Goal: Task Accomplishment & Management: Manage account settings

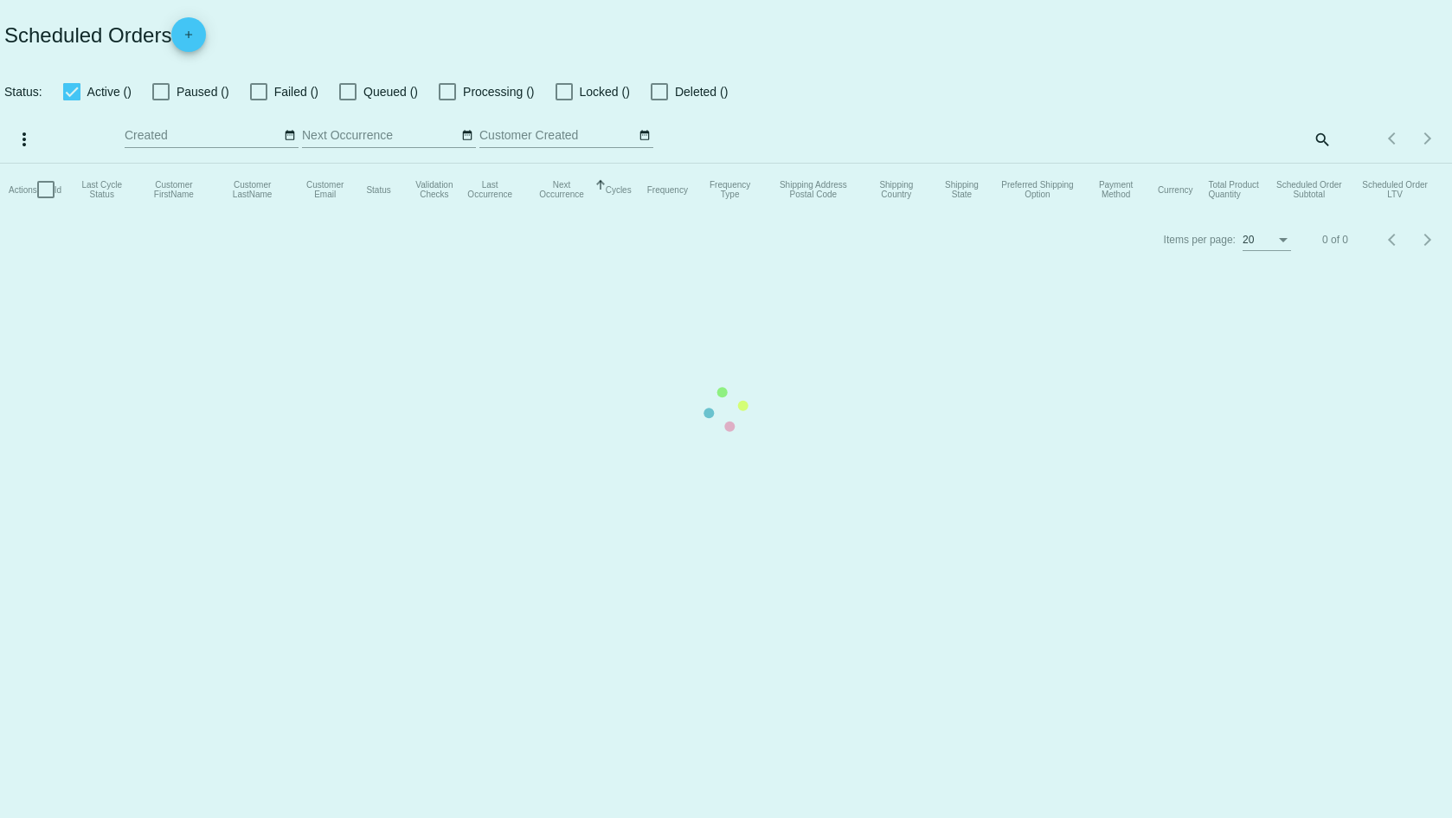
checkbox input "true"
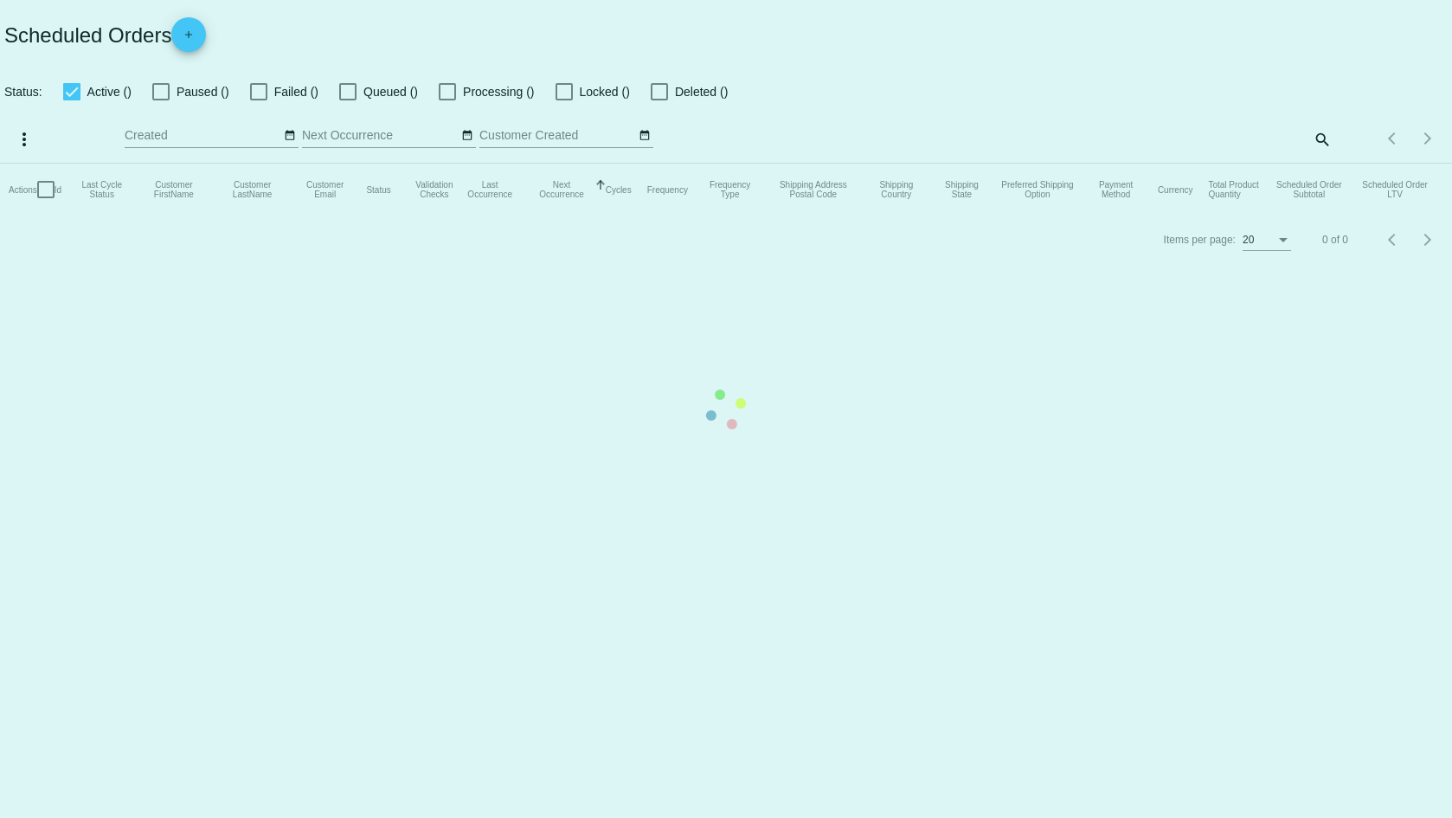
checkbox input "true"
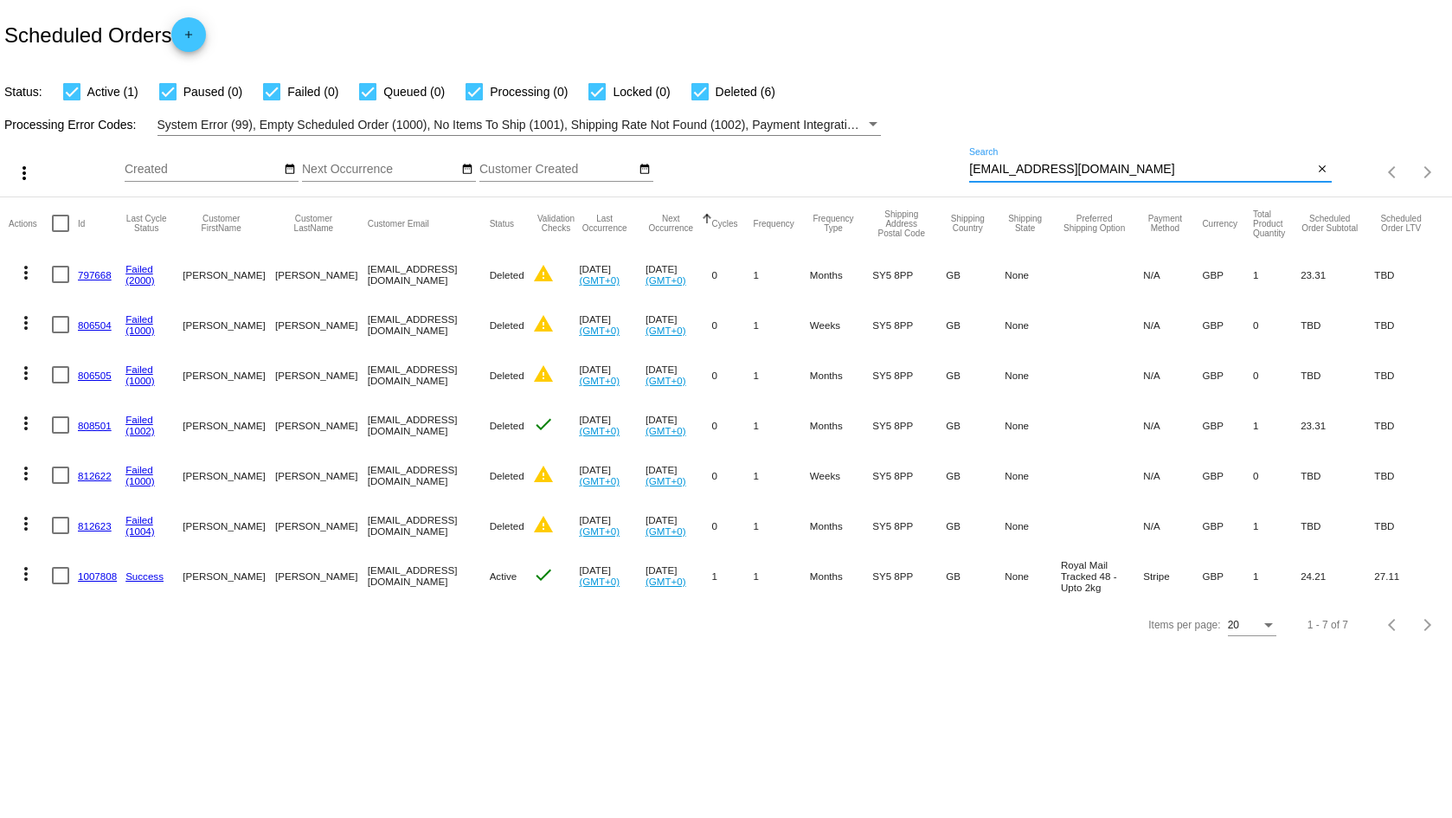
drag, startPoint x: 1145, startPoint y: 174, endPoint x: 967, endPoint y: 154, distance: 178.5
click at [967, 154] on div "more_vert Aug Jan Feb Mar [DATE]" at bounding box center [726, 166] width 1452 height 61
paste input "[EMAIL_ADDRESS]"
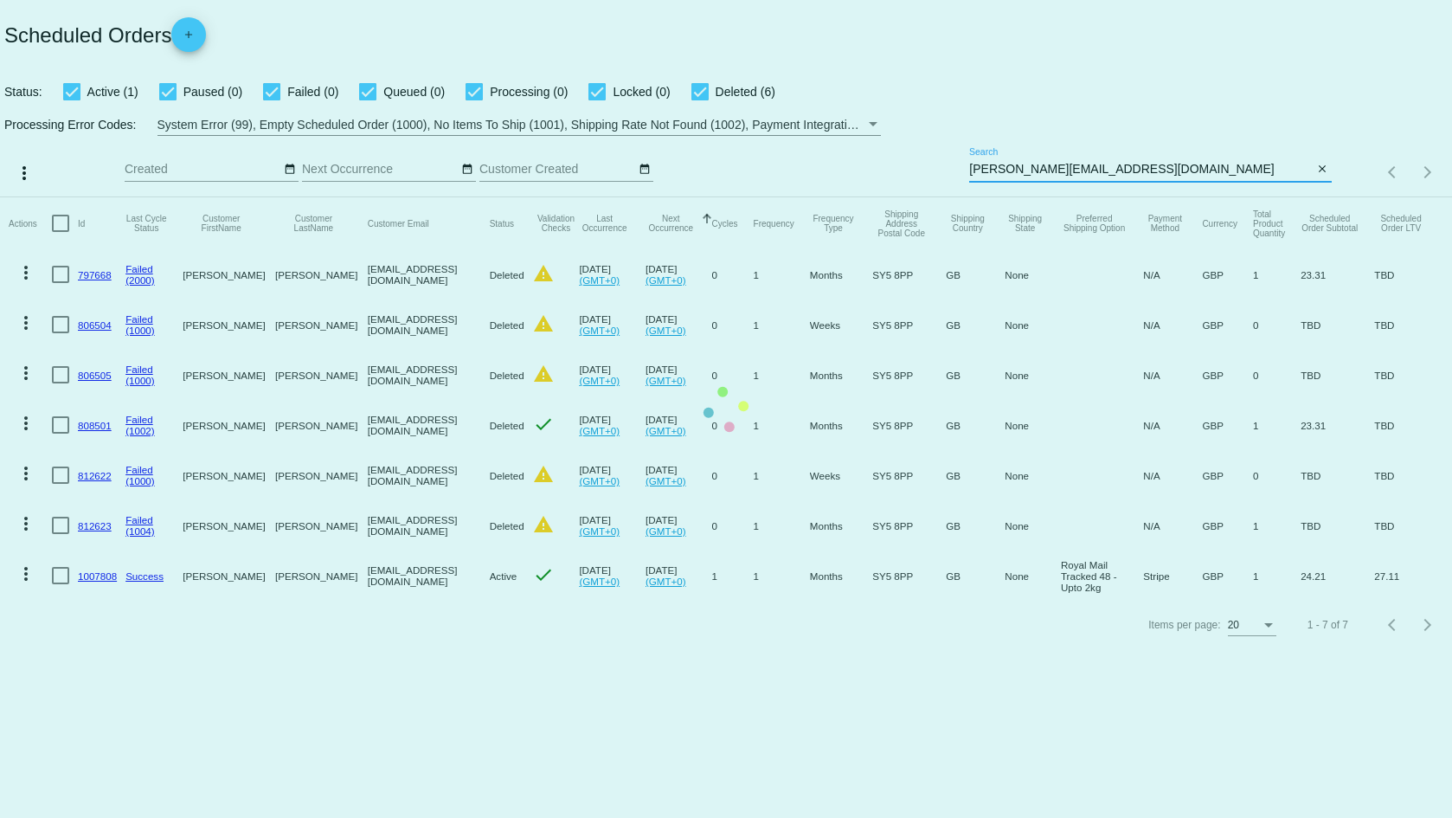
type input "[PERSON_NAME][EMAIL_ADDRESS][DOMAIN_NAME]"
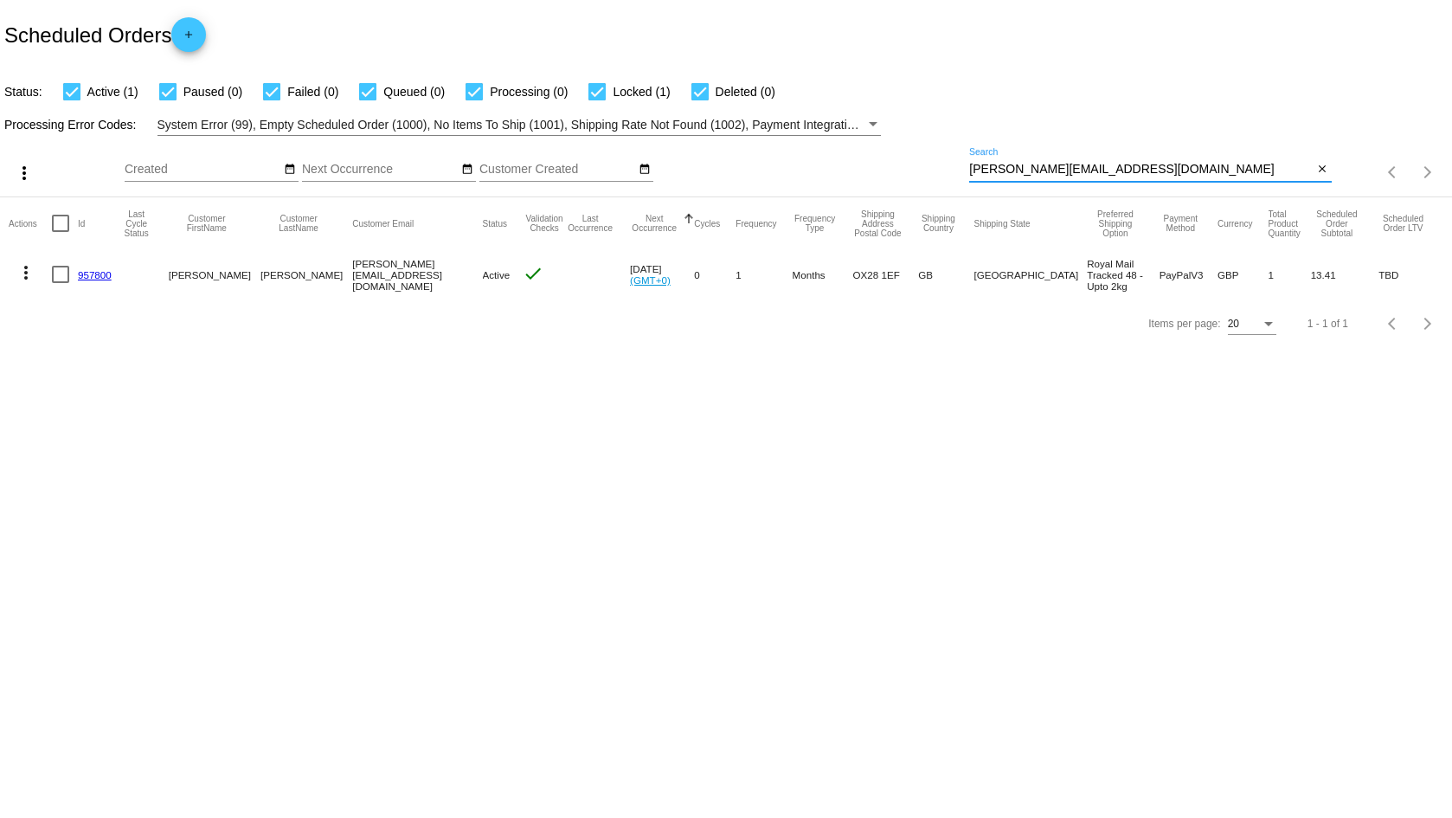
click at [100, 274] on link "957800" at bounding box center [95, 274] width 34 height 11
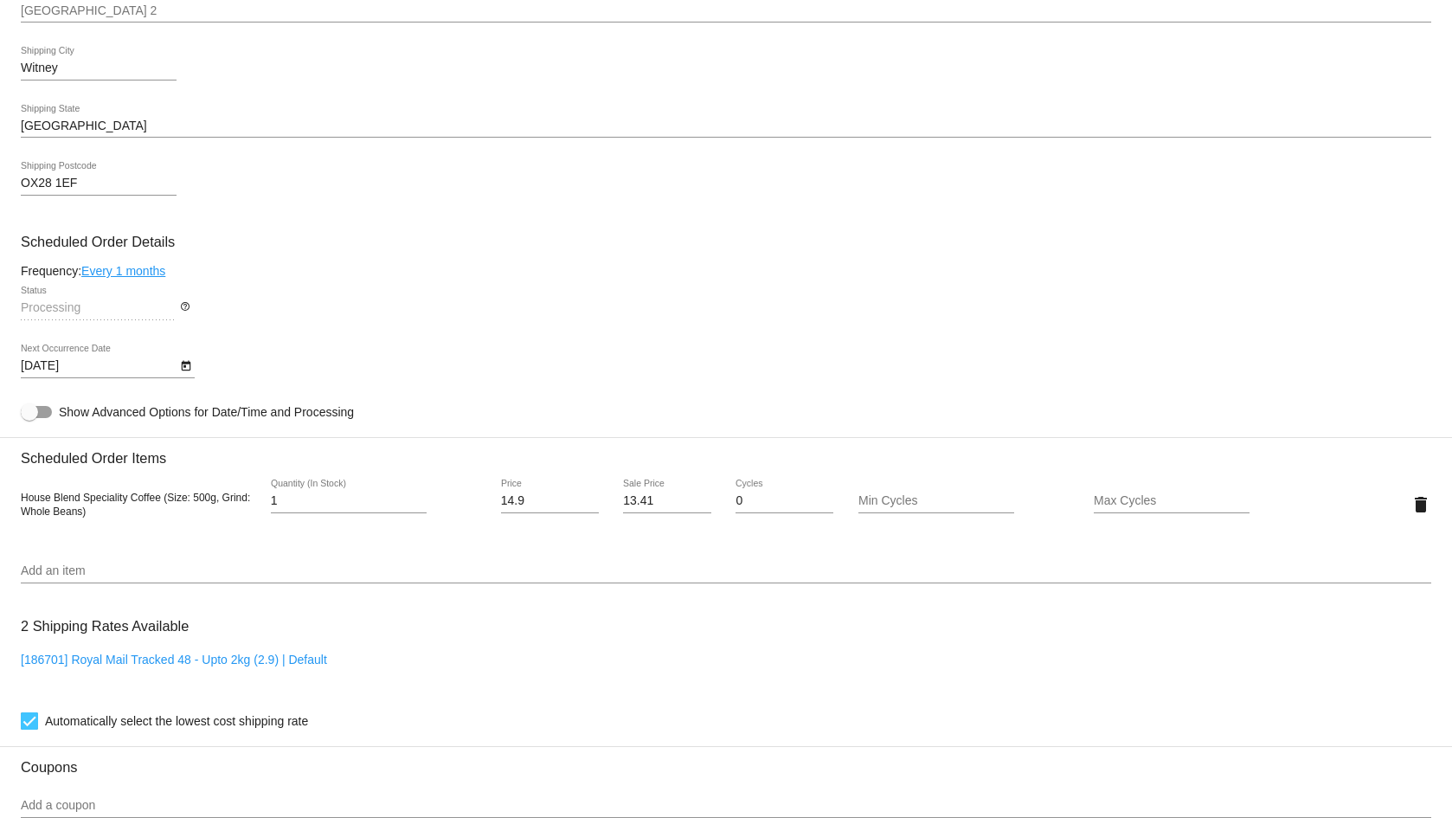
scroll to position [779, 0]
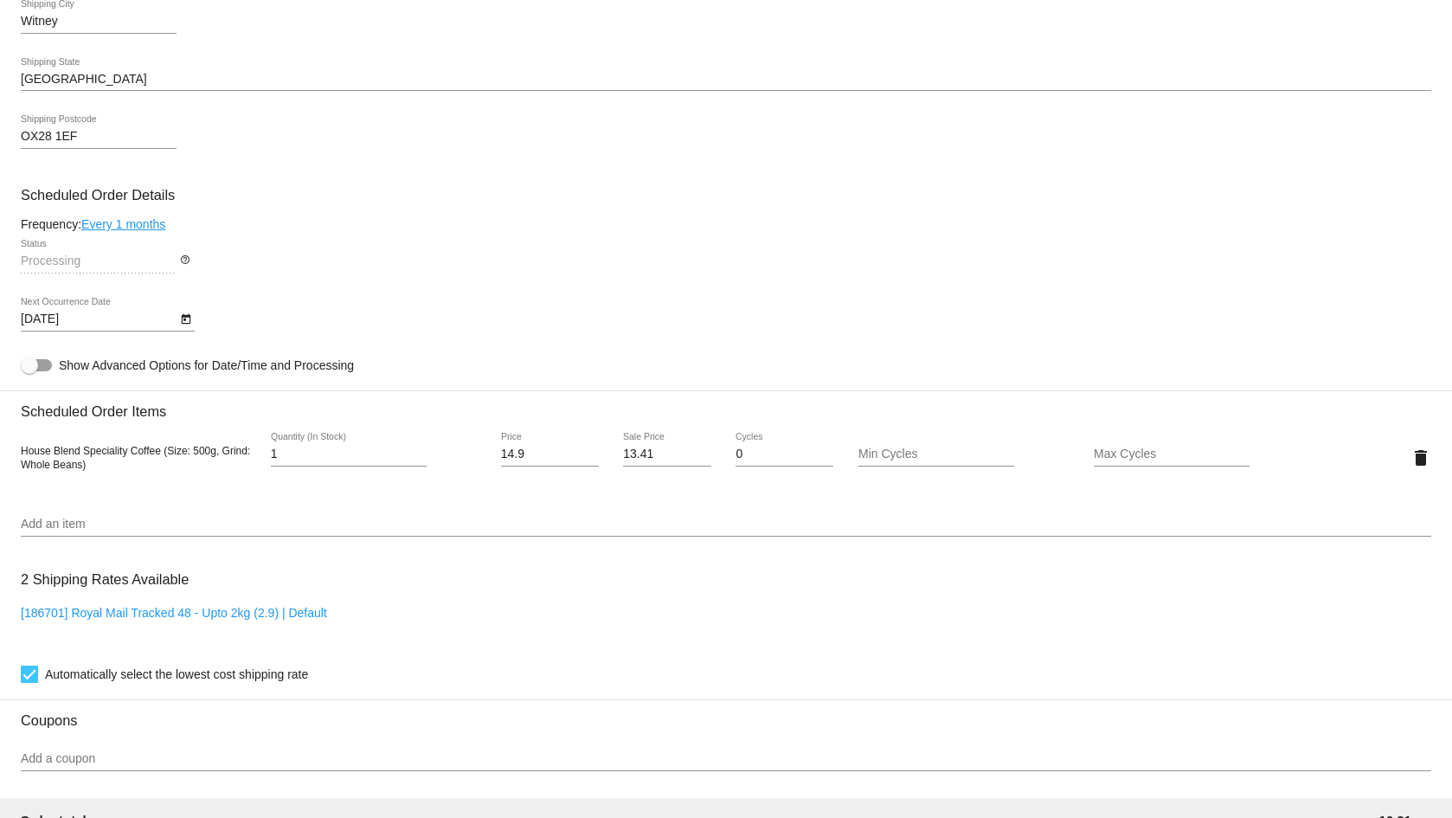
click at [187, 319] on icon "Open calendar" at bounding box center [186, 319] width 12 height 21
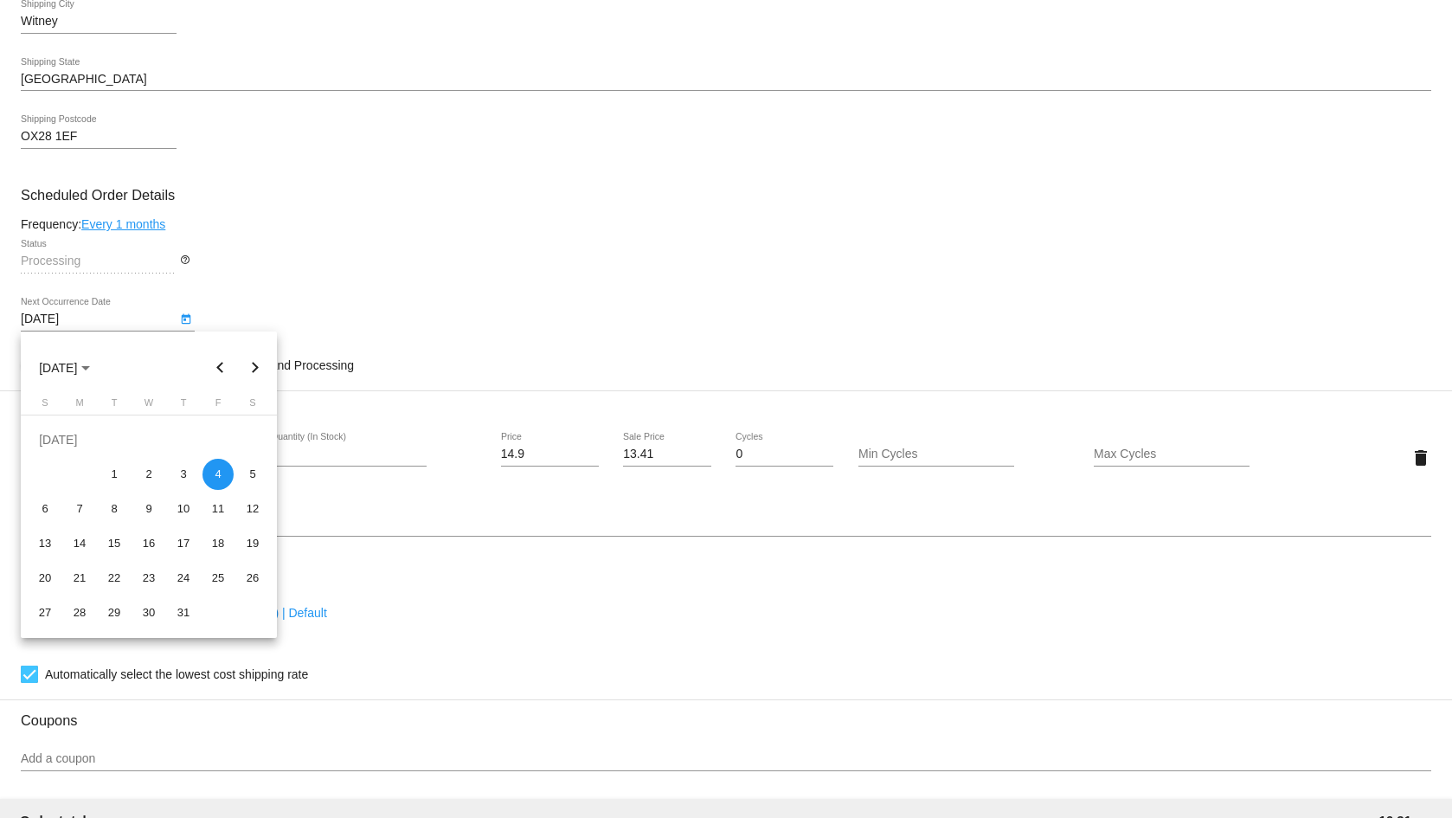
click at [247, 369] on button "Next month" at bounding box center [255, 367] width 35 height 35
click at [182, 544] on div "21" at bounding box center [183, 543] width 31 height 31
type input "[DATE]"
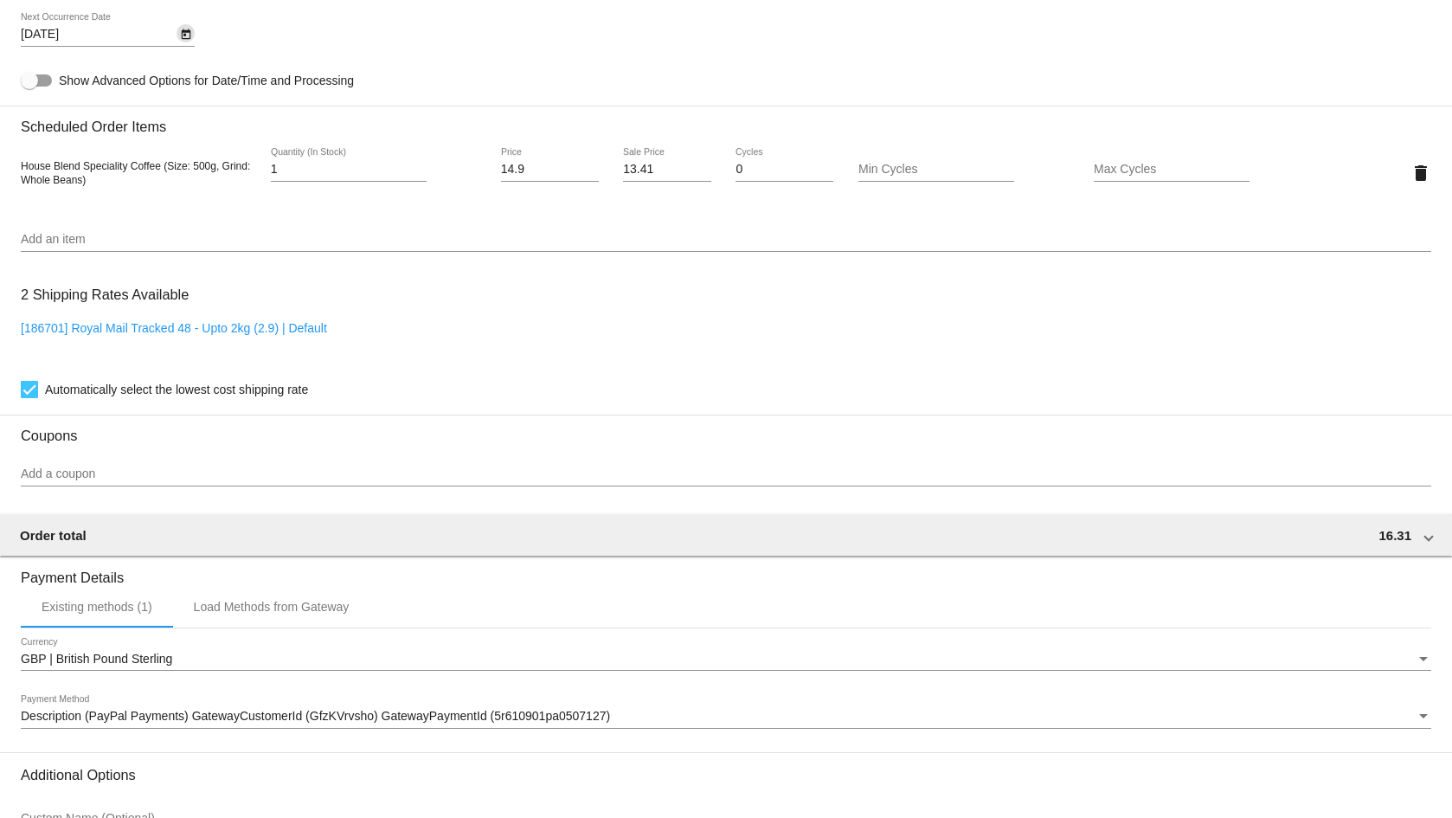
scroll to position [1243, 0]
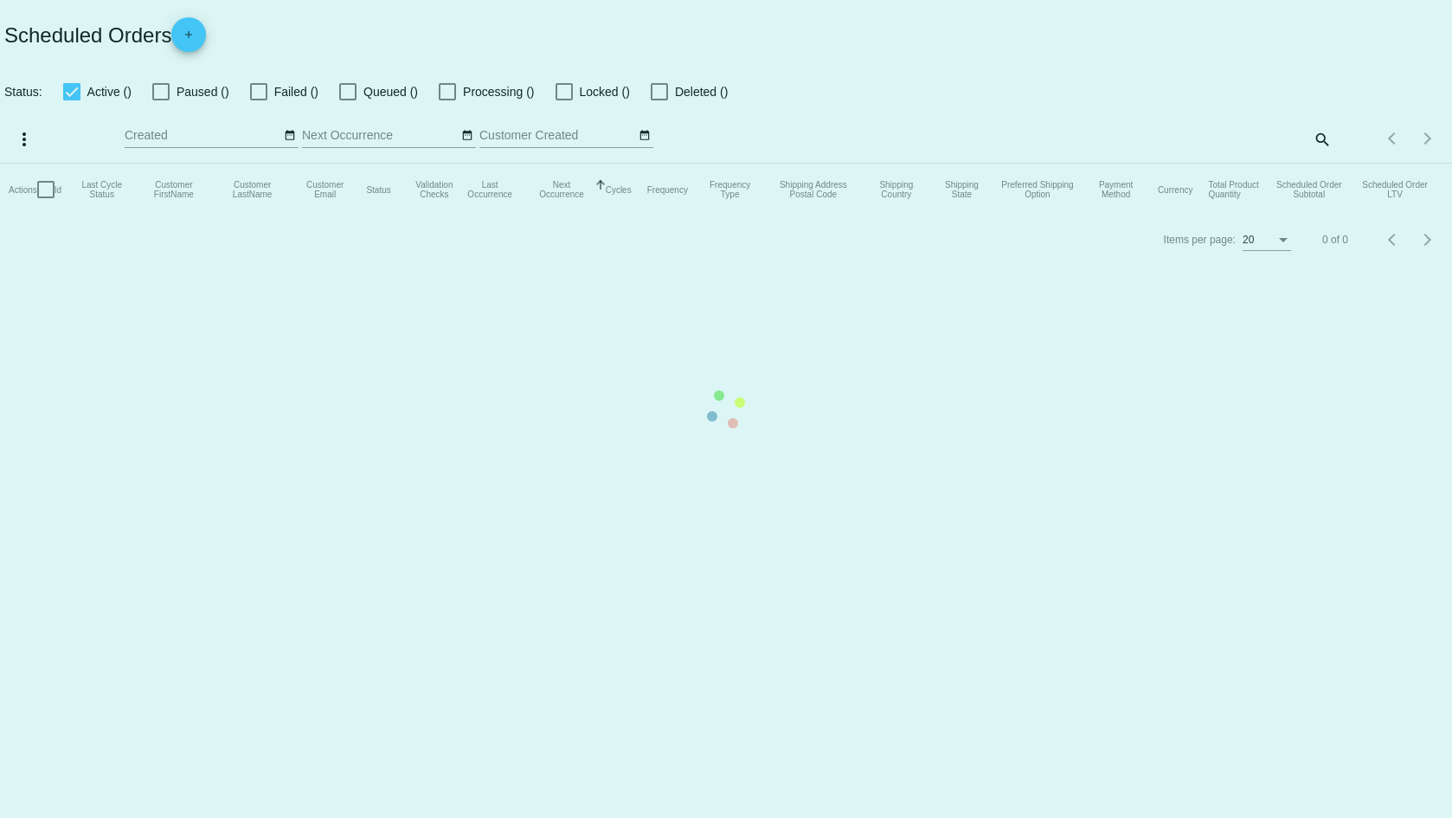
checkbox input "true"
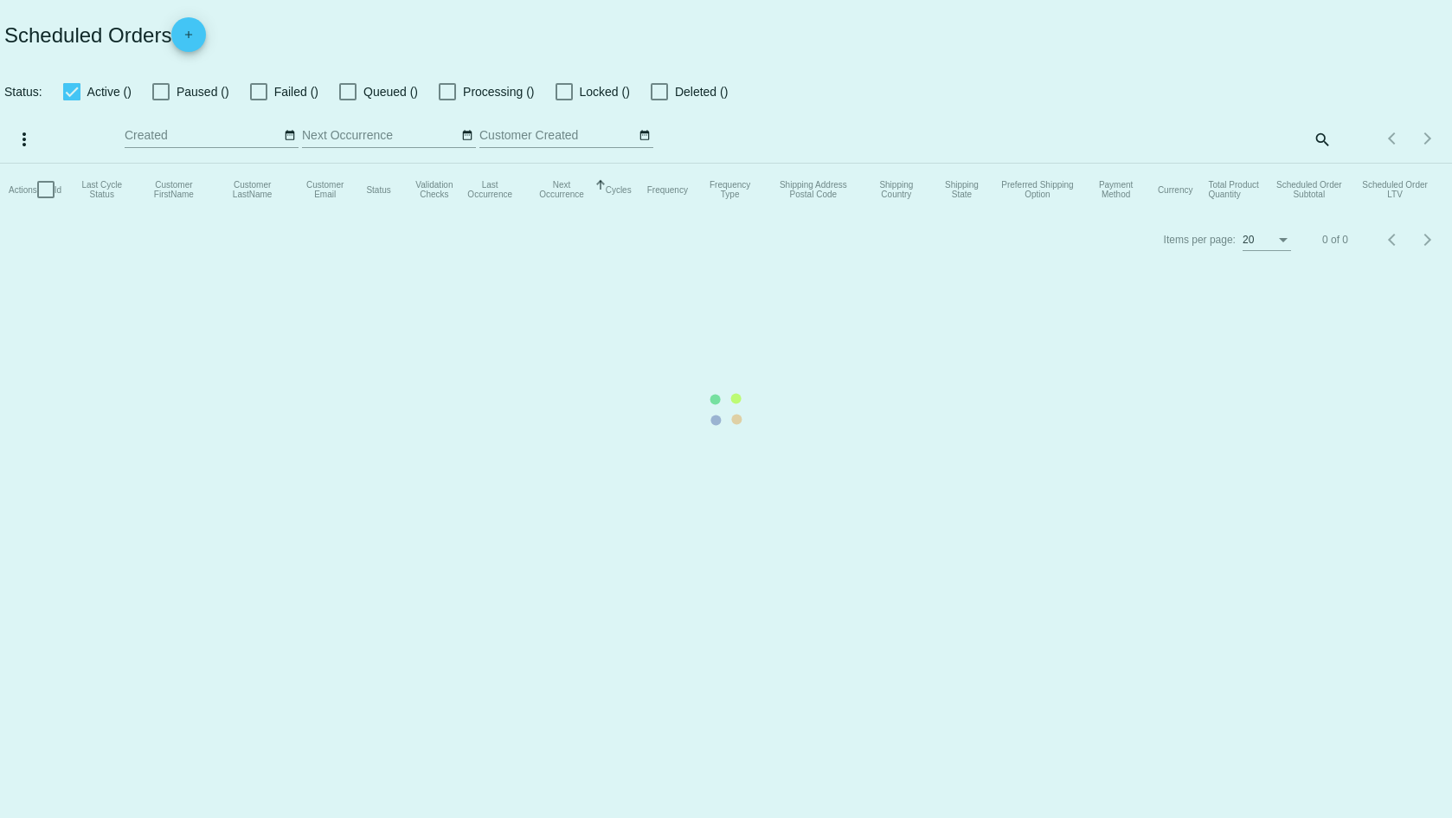
checkbox input "true"
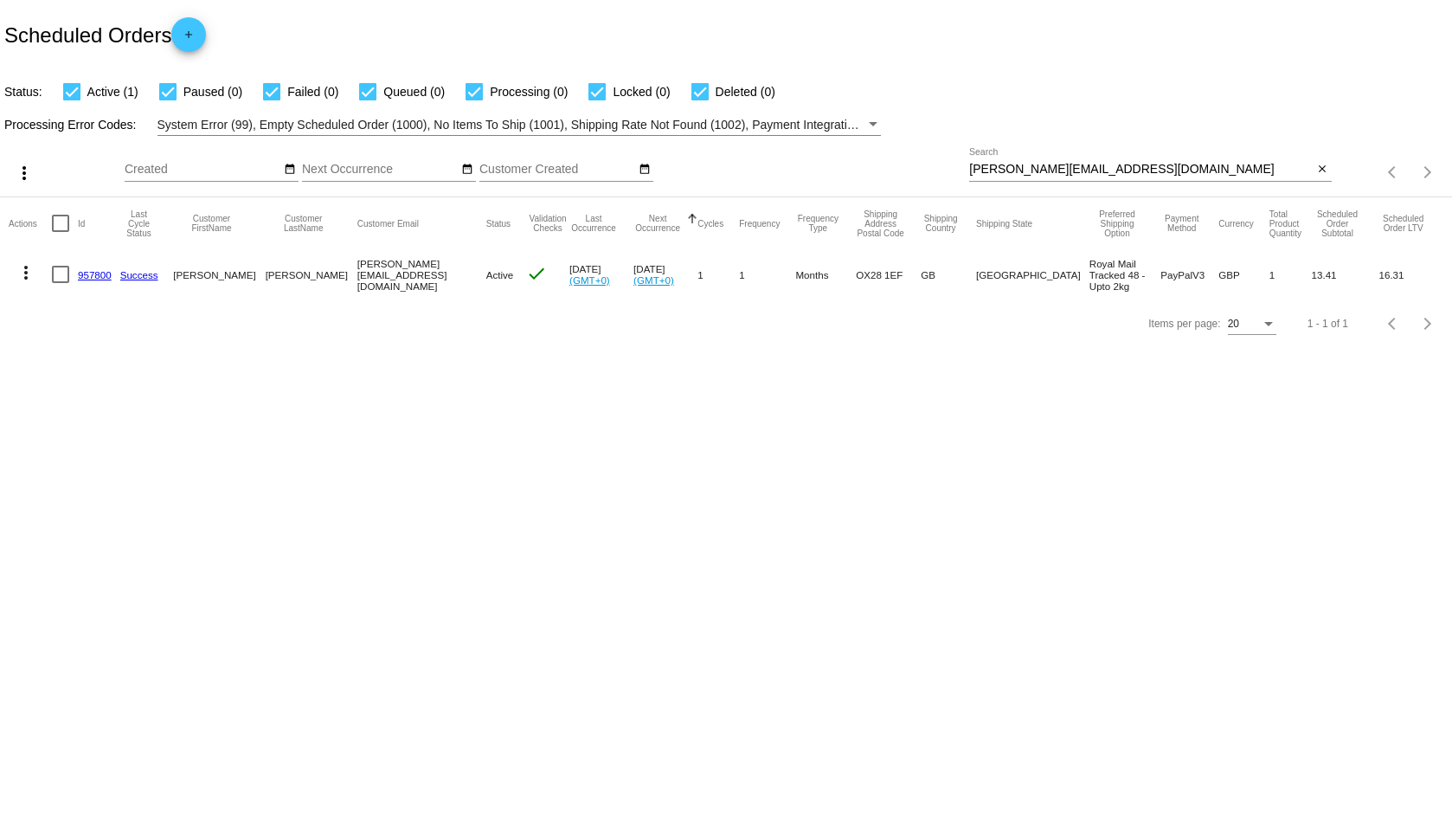
click at [80, 273] on link "957800" at bounding box center [95, 274] width 34 height 11
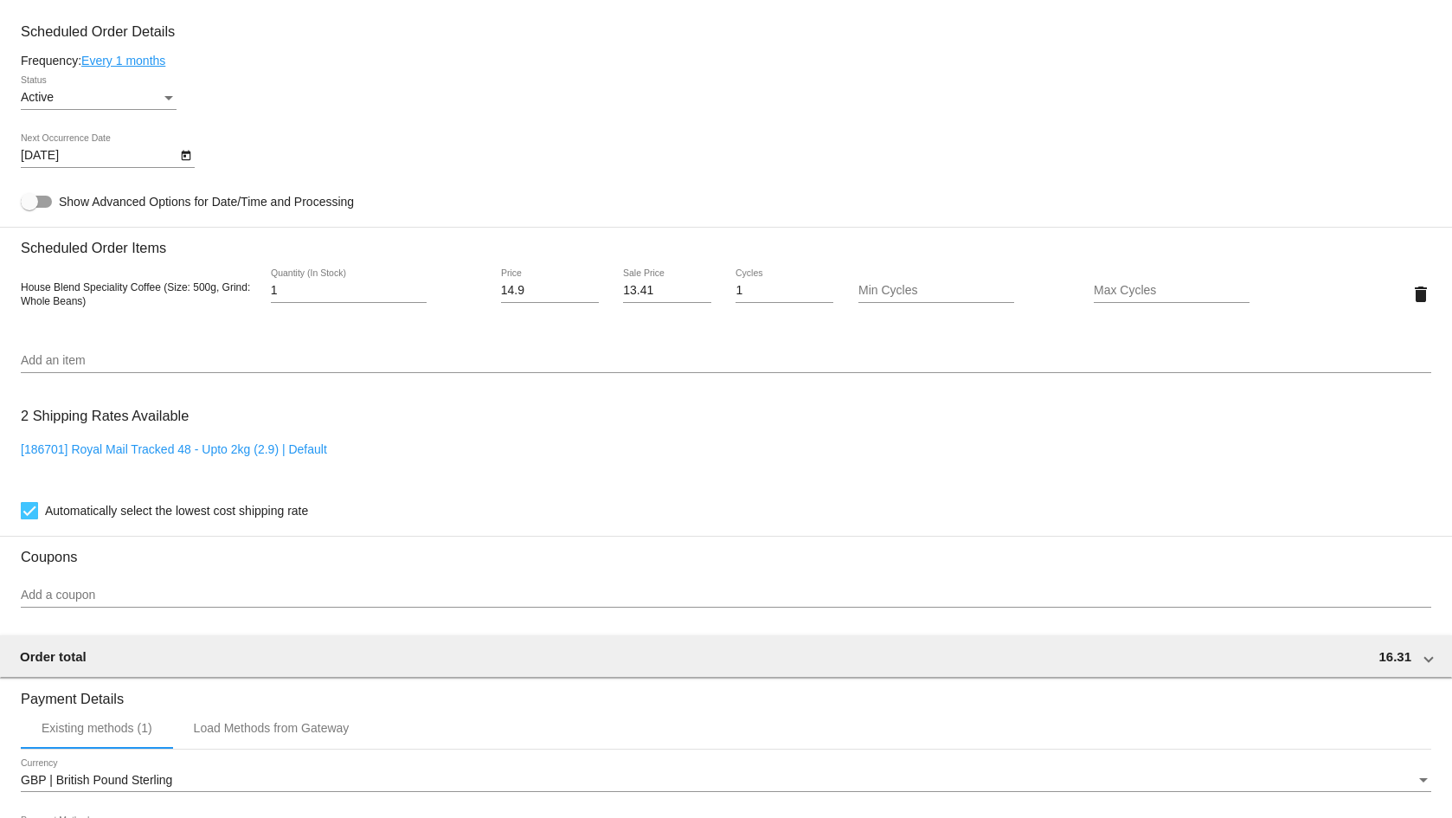
scroll to position [952, 0]
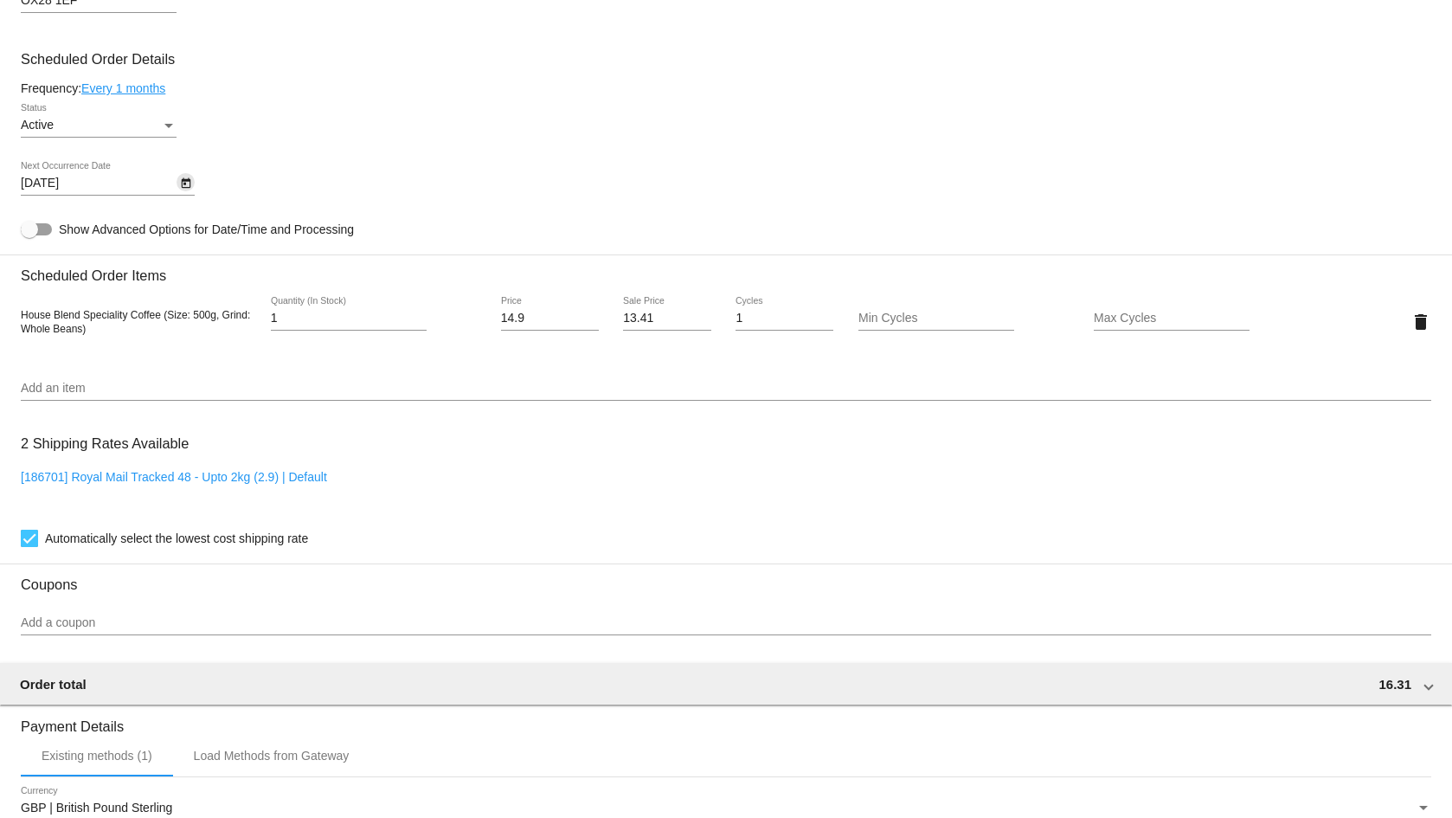
click at [182, 177] on icon "Open calendar" at bounding box center [186, 183] width 12 height 21
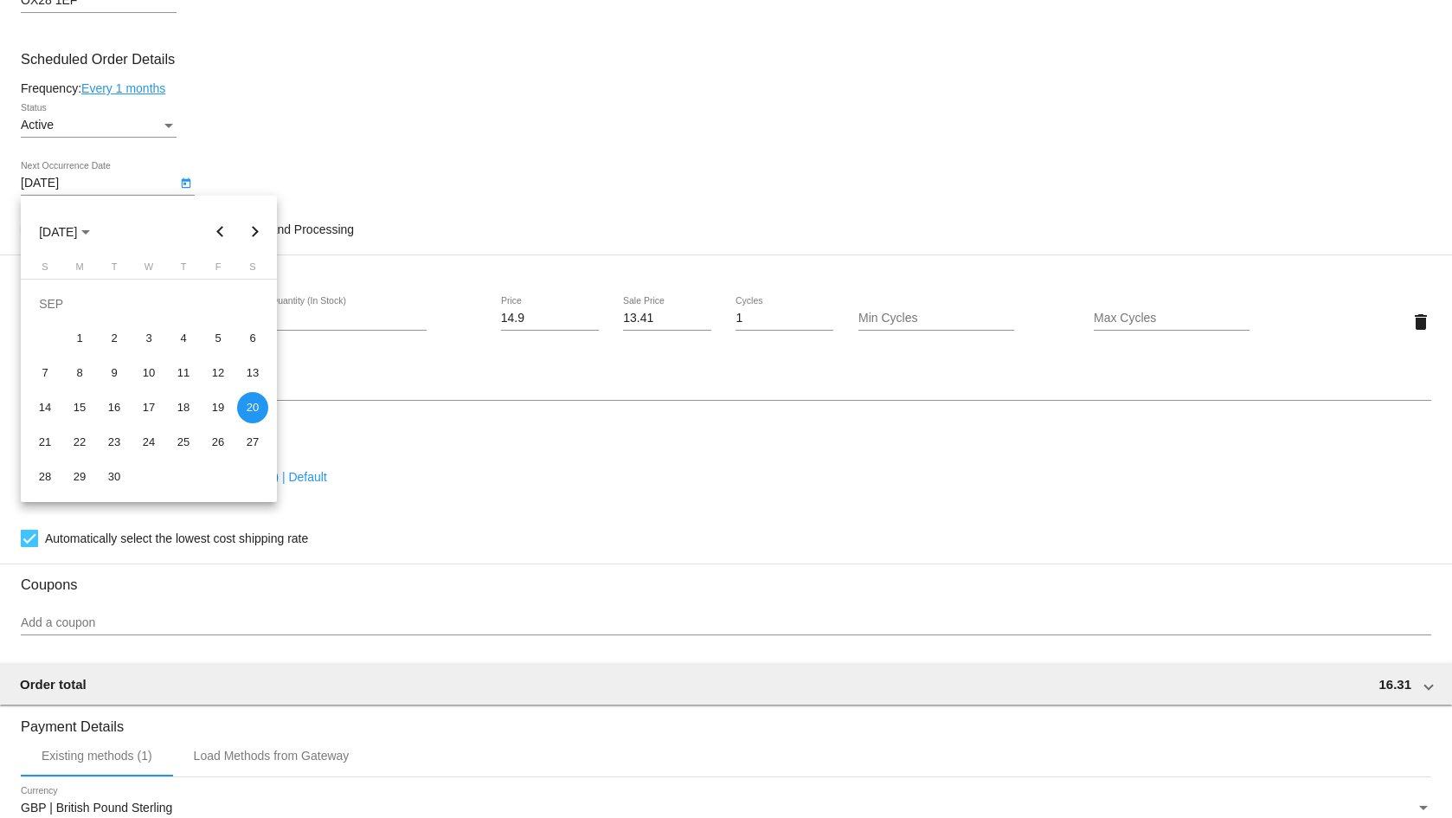
click at [222, 237] on button "Previous month" at bounding box center [220, 232] width 35 height 35
click at [177, 401] on div "21" at bounding box center [183, 407] width 31 height 31
type input "[DATE]"
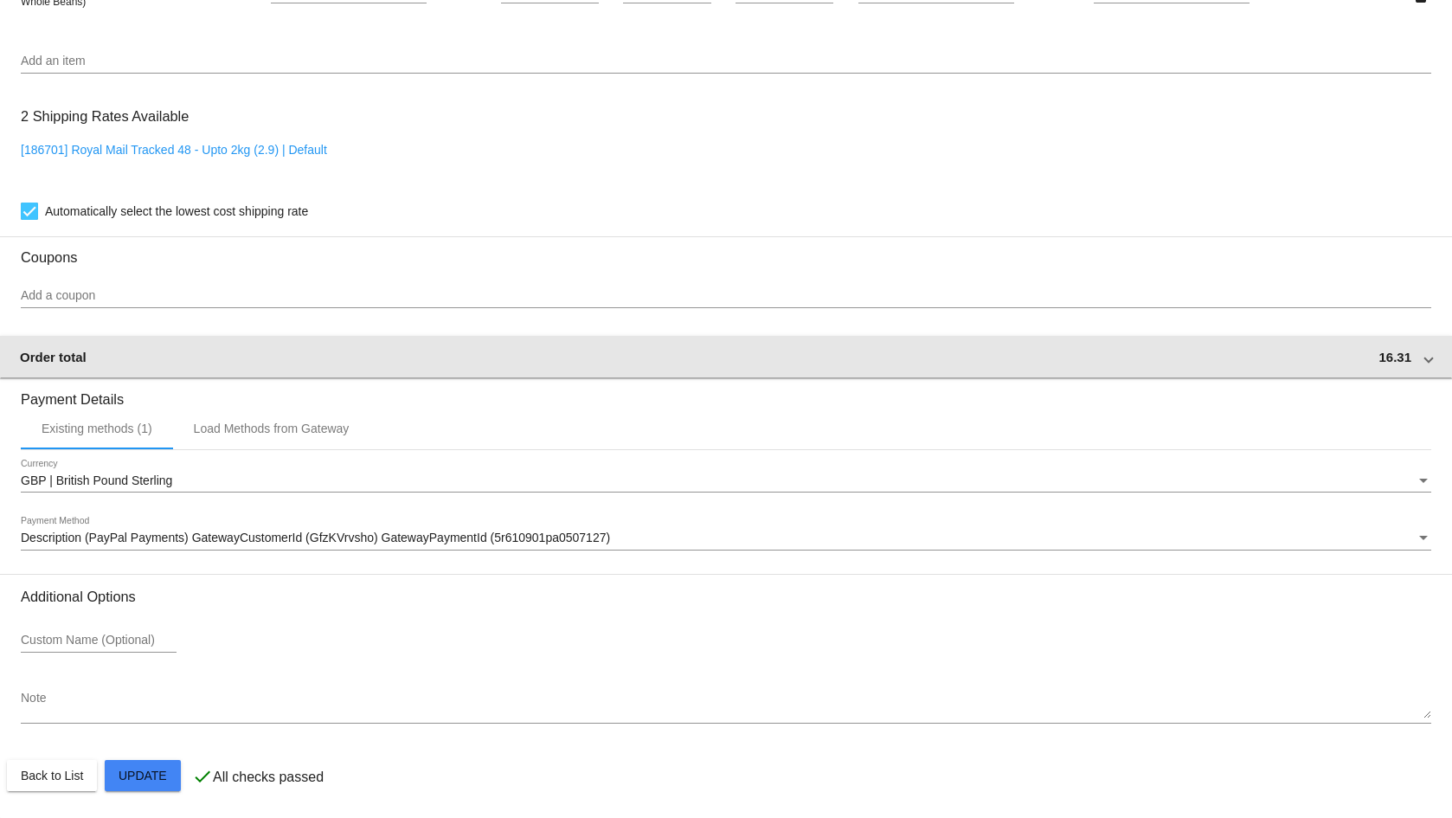
scroll to position [1280, 0]
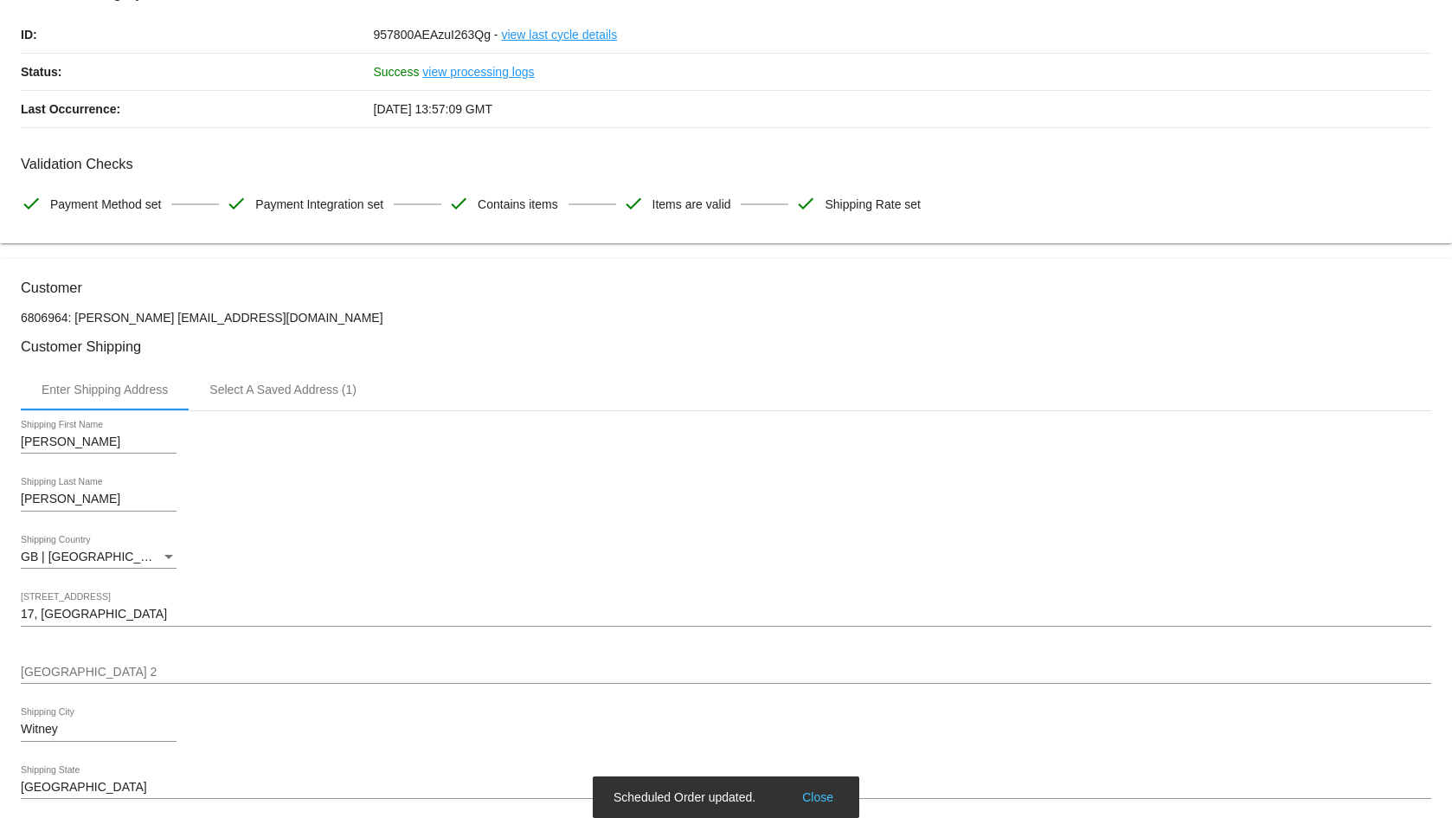
scroll to position [0, 0]
